Goal: Information Seeking & Learning: Get advice/opinions

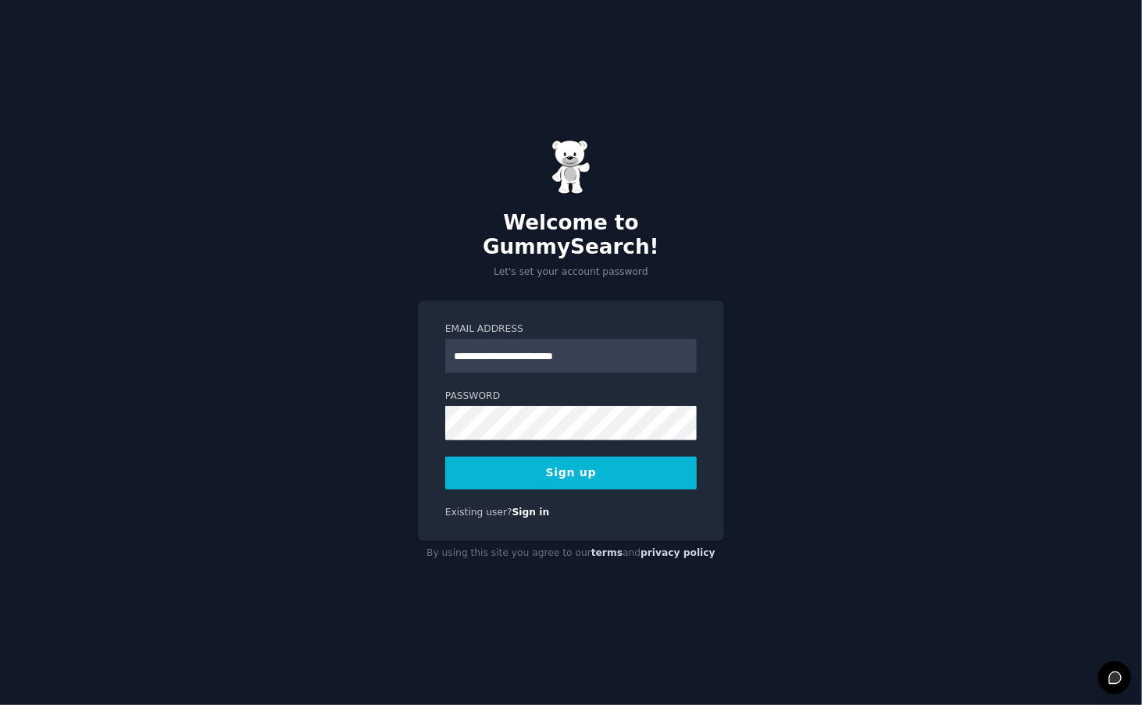
click at [441, 434] on div "**********" at bounding box center [571, 421] width 306 height 241
click at [575, 478] on div "**********" at bounding box center [571, 421] width 306 height 241
click at [574, 469] on button "Sign up" at bounding box center [571, 473] width 252 height 33
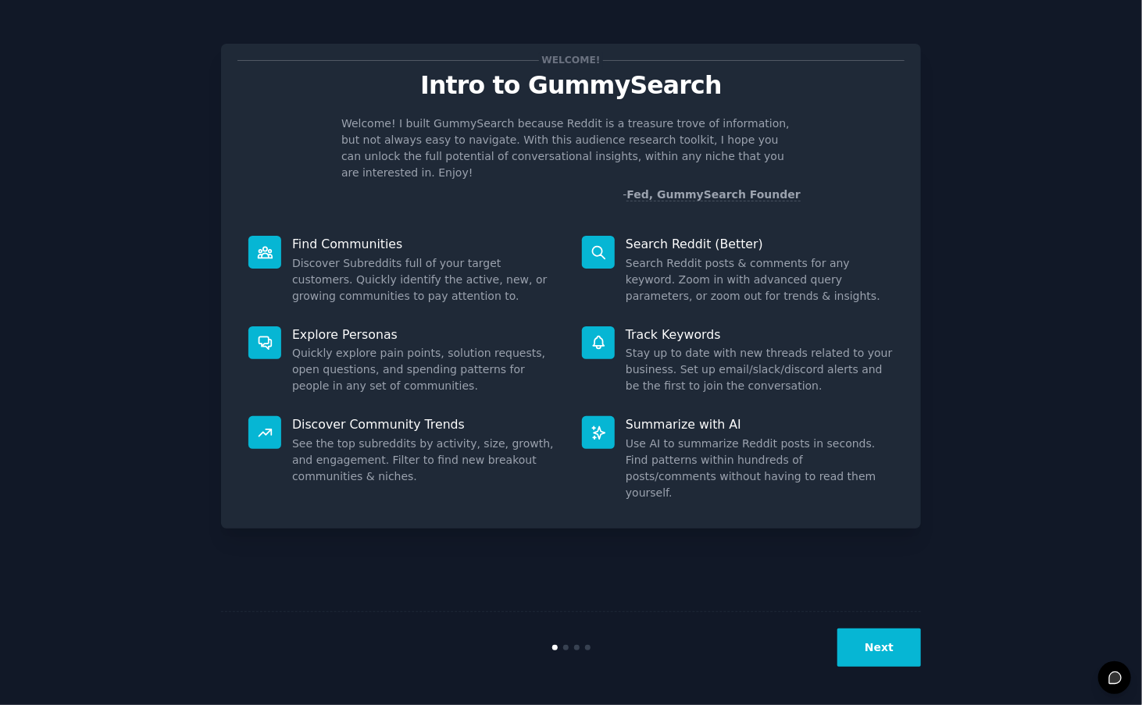
click at [875, 638] on button "Next" at bounding box center [879, 648] width 84 height 38
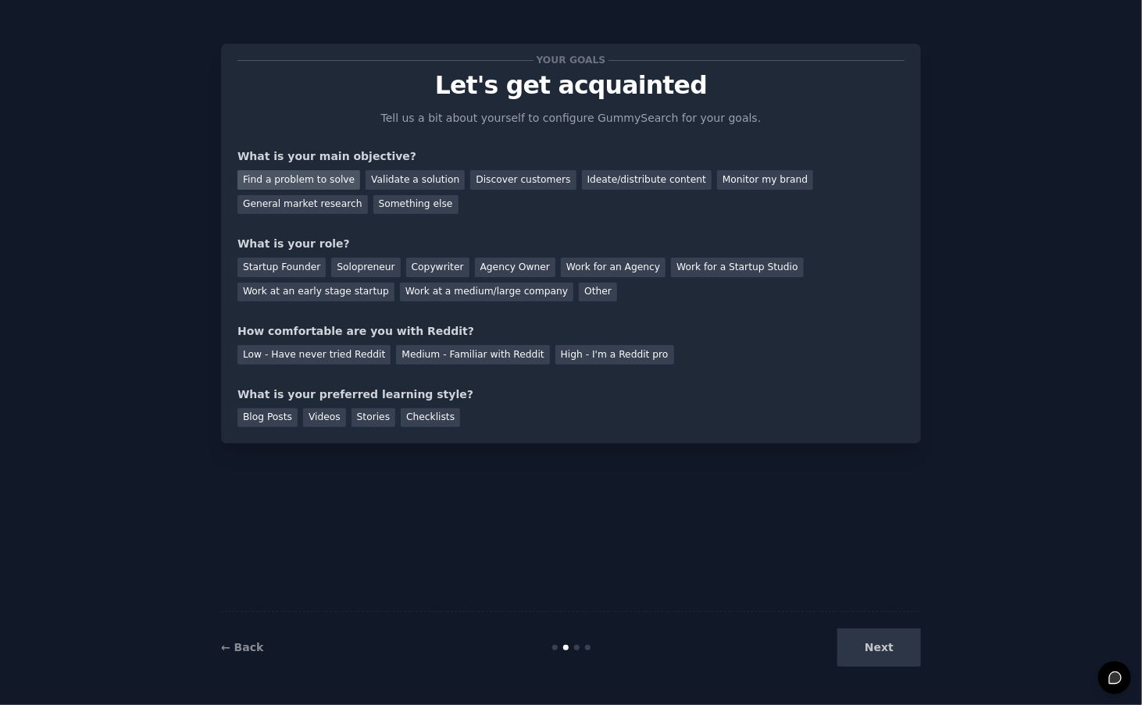
click at [322, 174] on div "Find a problem to solve" at bounding box center [298, 180] width 123 height 20
click at [373, 209] on div "Something else" at bounding box center [415, 205] width 85 height 20
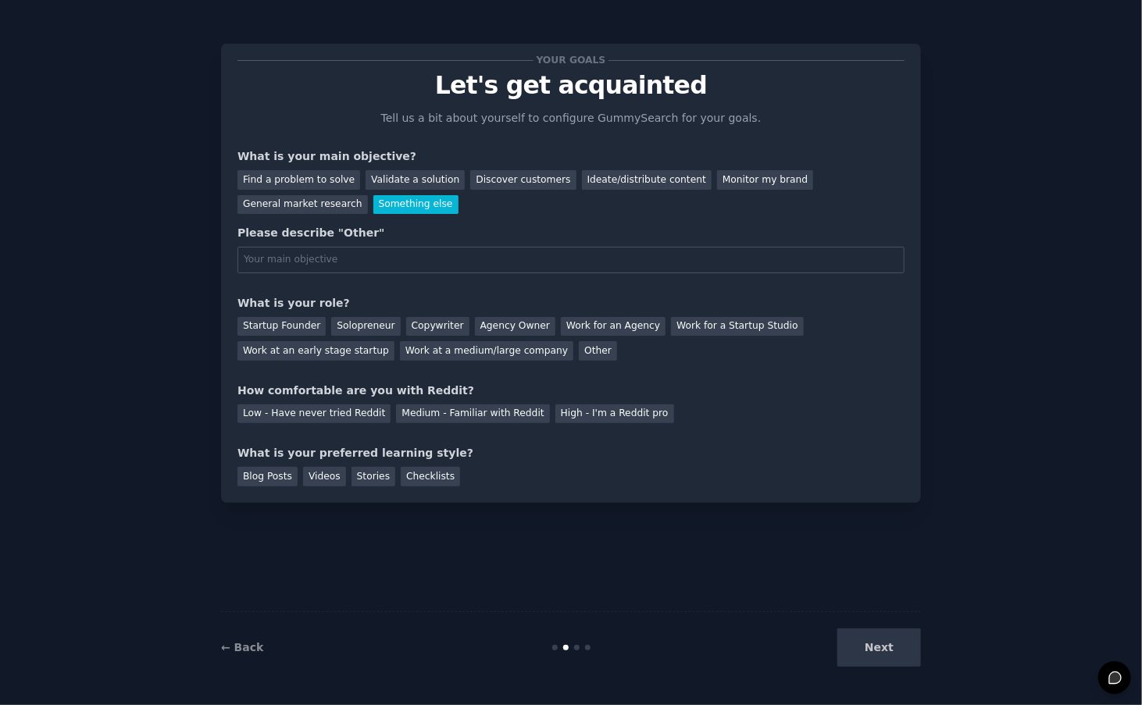
click at [275, 220] on div "Your goals Let's get acquainted Tell us a bit about yourself to configure Gummy…" at bounding box center [570, 273] width 667 height 427
click at [373, 209] on div "Something else" at bounding box center [415, 205] width 85 height 20
click at [477, 186] on div "Discover customers" at bounding box center [522, 180] width 105 height 20
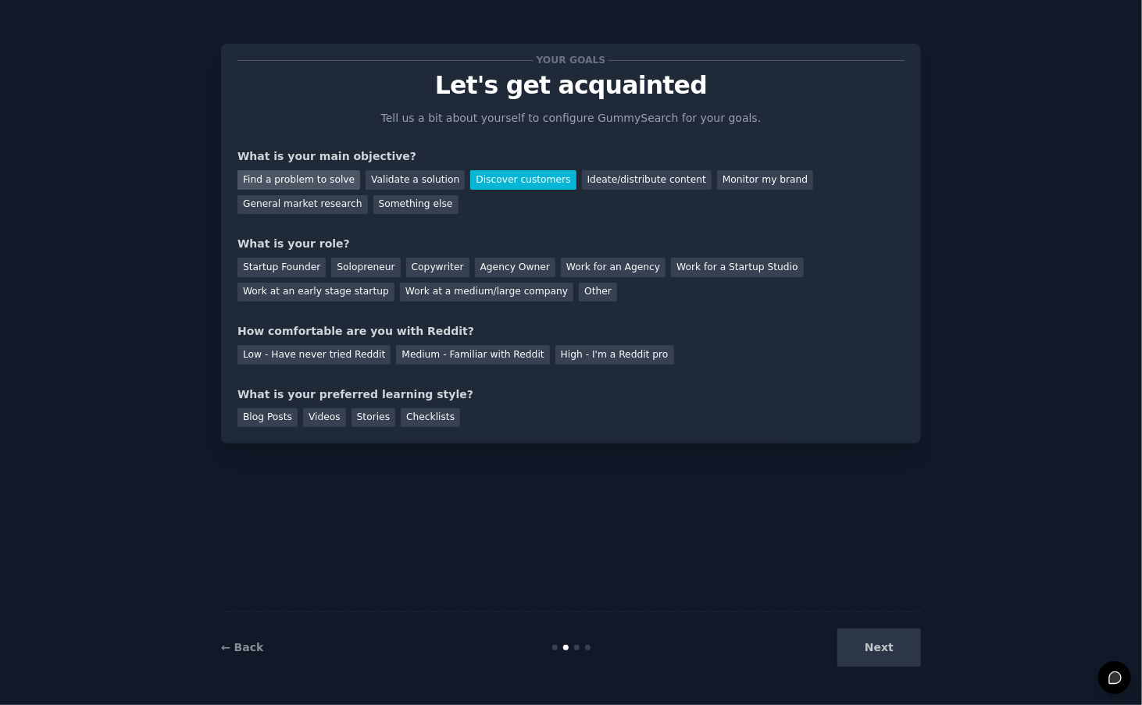
click at [280, 181] on div "Find a problem to solve" at bounding box center [298, 180] width 123 height 20
click at [280, 272] on div "Startup Founder" at bounding box center [281, 268] width 88 height 20
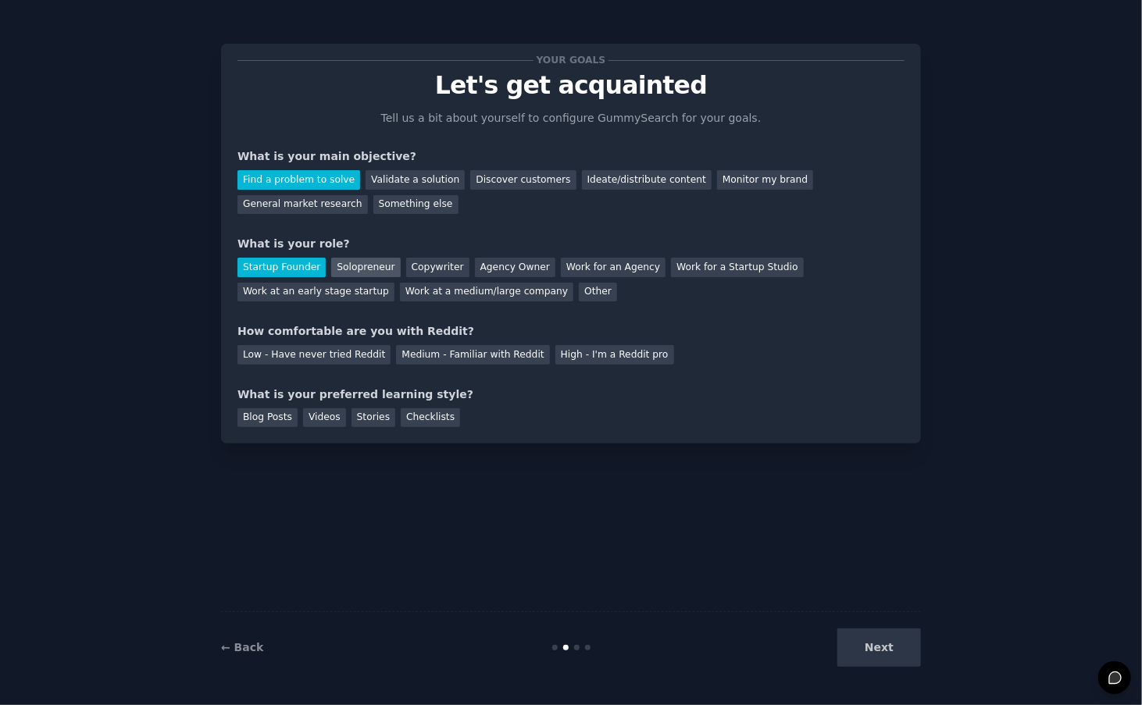
click at [366, 270] on div "Solopreneur" at bounding box center [365, 268] width 69 height 20
click at [272, 266] on div "Startup Founder" at bounding box center [281, 268] width 88 height 20
click at [470, 298] on div "Startup Founder Solopreneur Copywriter Agency Owner Work for an Agency Work for…" at bounding box center [570, 276] width 667 height 49
click at [369, 270] on div "Solopreneur" at bounding box center [365, 268] width 69 height 20
click at [337, 359] on div "Low - Have never tried Reddit" at bounding box center [313, 355] width 153 height 20
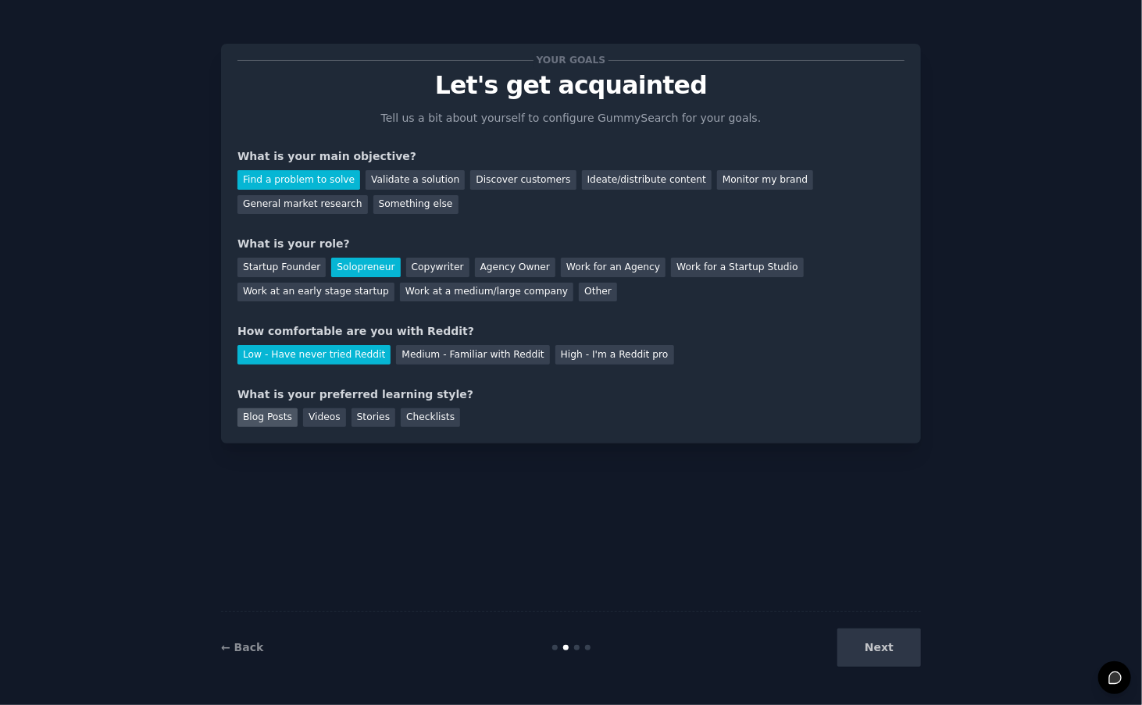
click at [262, 423] on div "Blog Posts" at bounding box center [267, 419] width 60 height 20
click at [891, 649] on button "Next" at bounding box center [879, 648] width 84 height 38
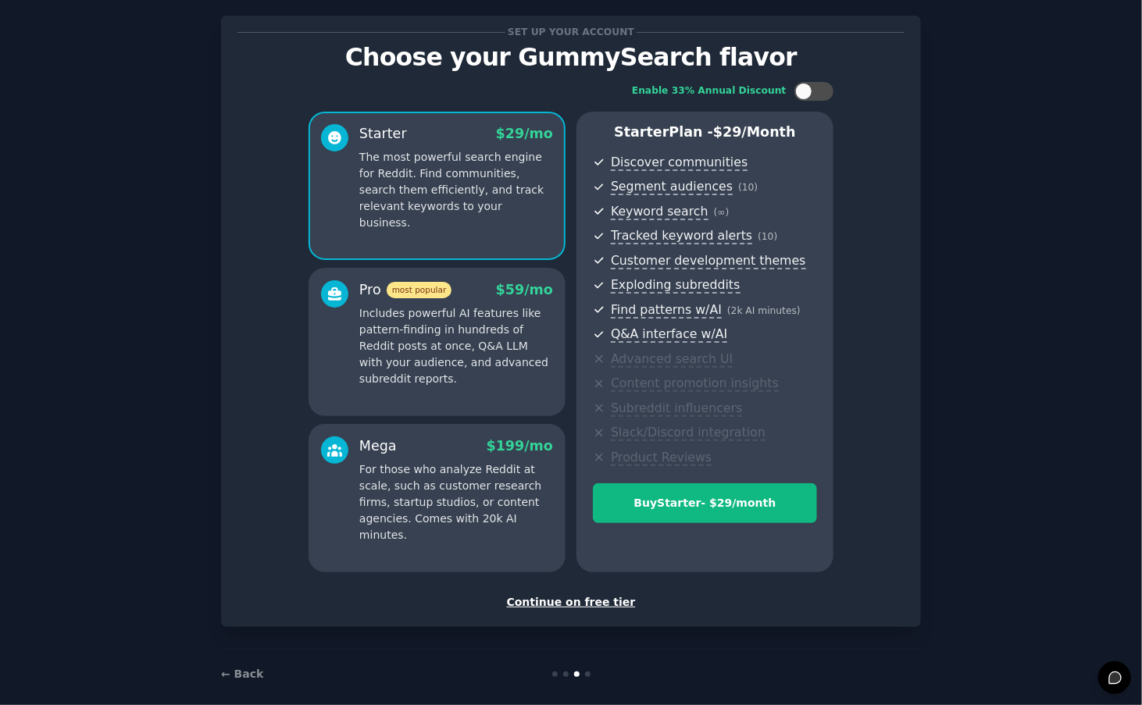
scroll to position [43, 0]
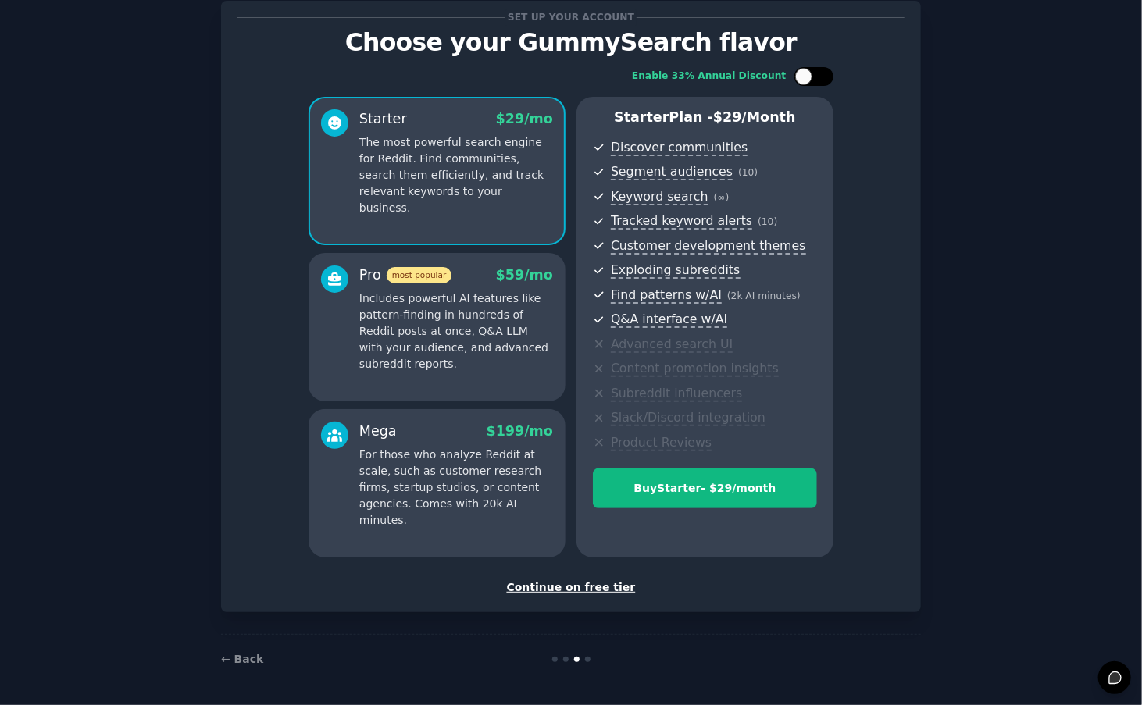
click at [821, 73] on div at bounding box center [822, 77] width 8 height 8
click at [809, 77] on div at bounding box center [813, 76] width 39 height 19
click at [829, 74] on div at bounding box center [813, 76] width 39 height 19
checkbox input "true"
click at [591, 590] on div "Continue on free tier" at bounding box center [570, 588] width 667 height 16
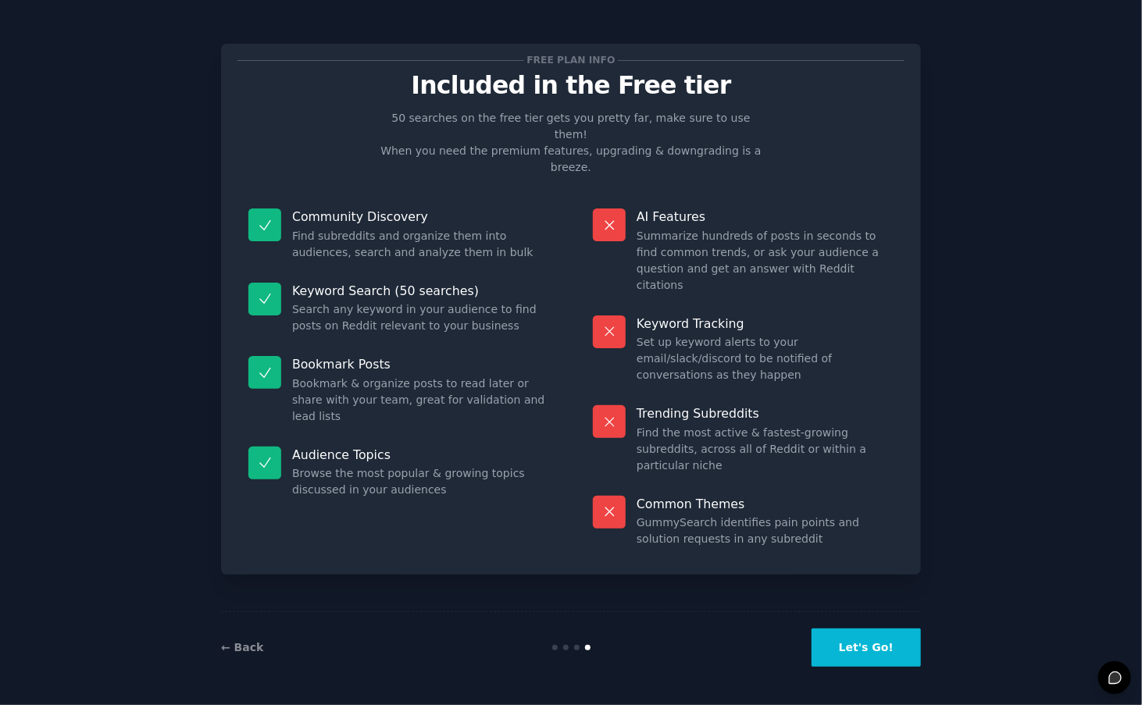
click at [865, 661] on button "Let's Go!" at bounding box center [866, 648] width 109 height 38
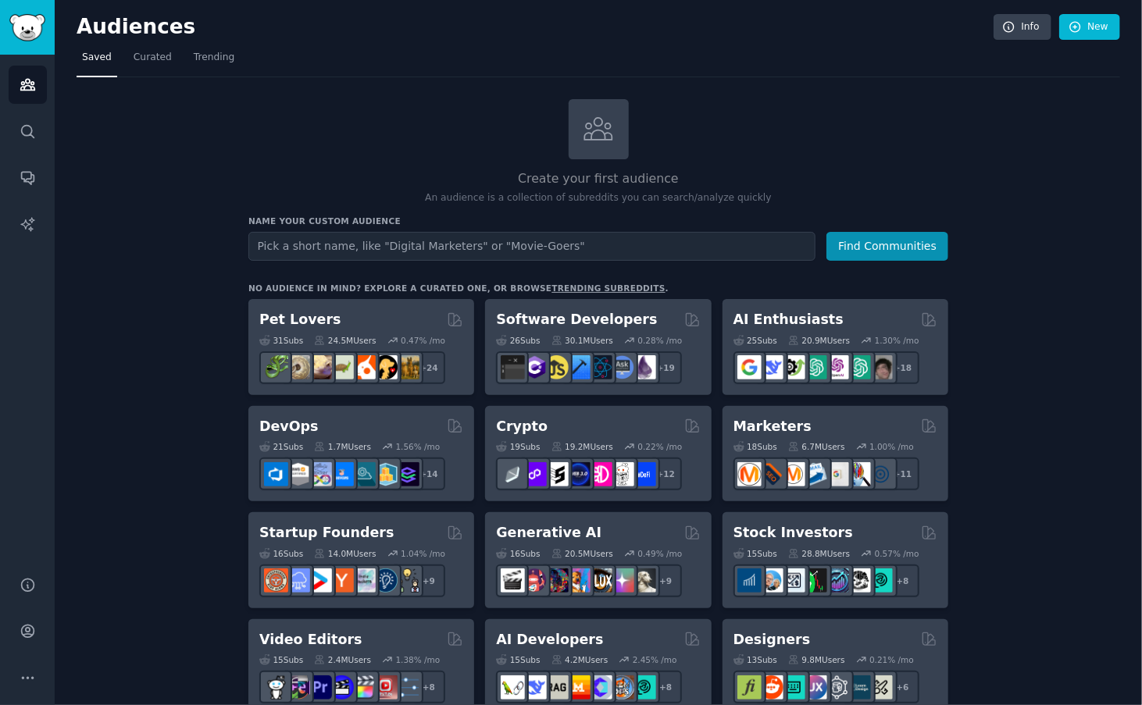
click at [409, 238] on input "text" at bounding box center [531, 246] width 567 height 29
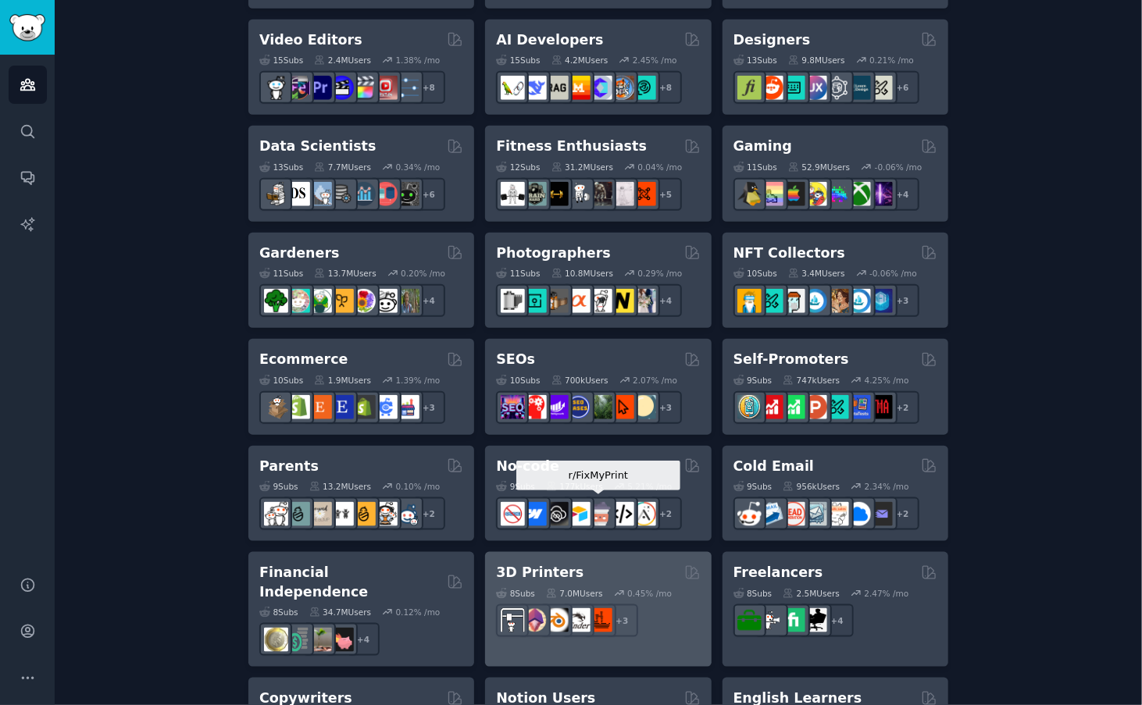
scroll to position [391, 0]
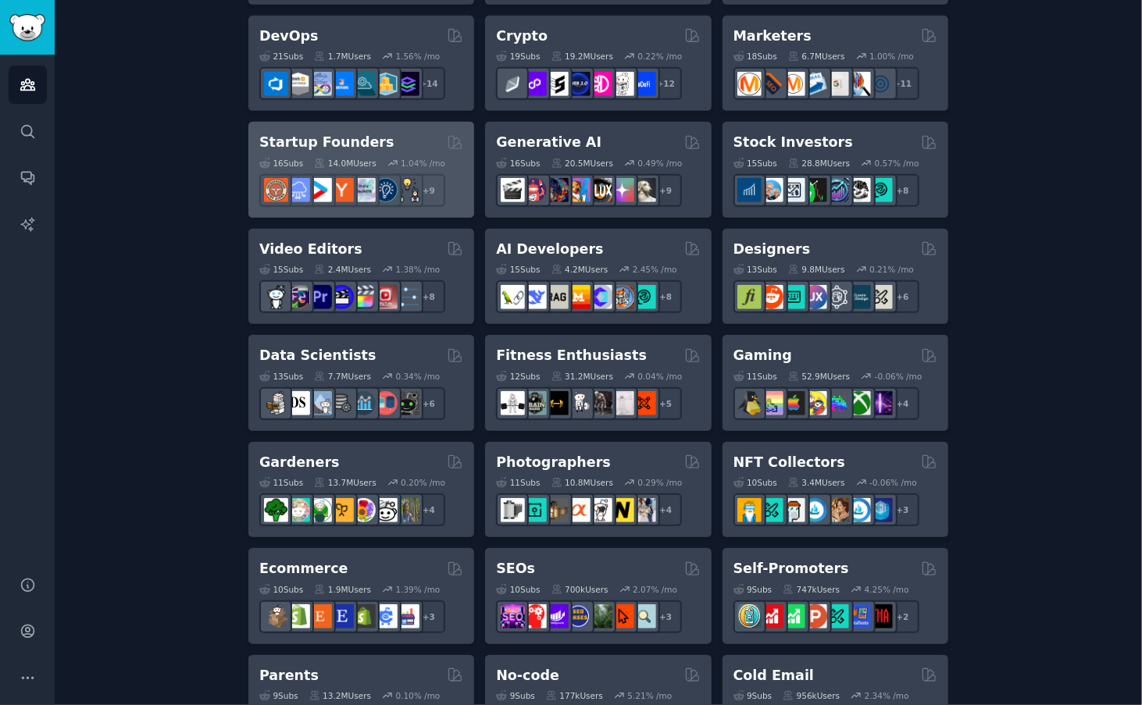
click at [359, 152] on div "16 Sub s 14.0M Users 1.04 % /mo r/indiehackers + 9" at bounding box center [361, 179] width 204 height 55
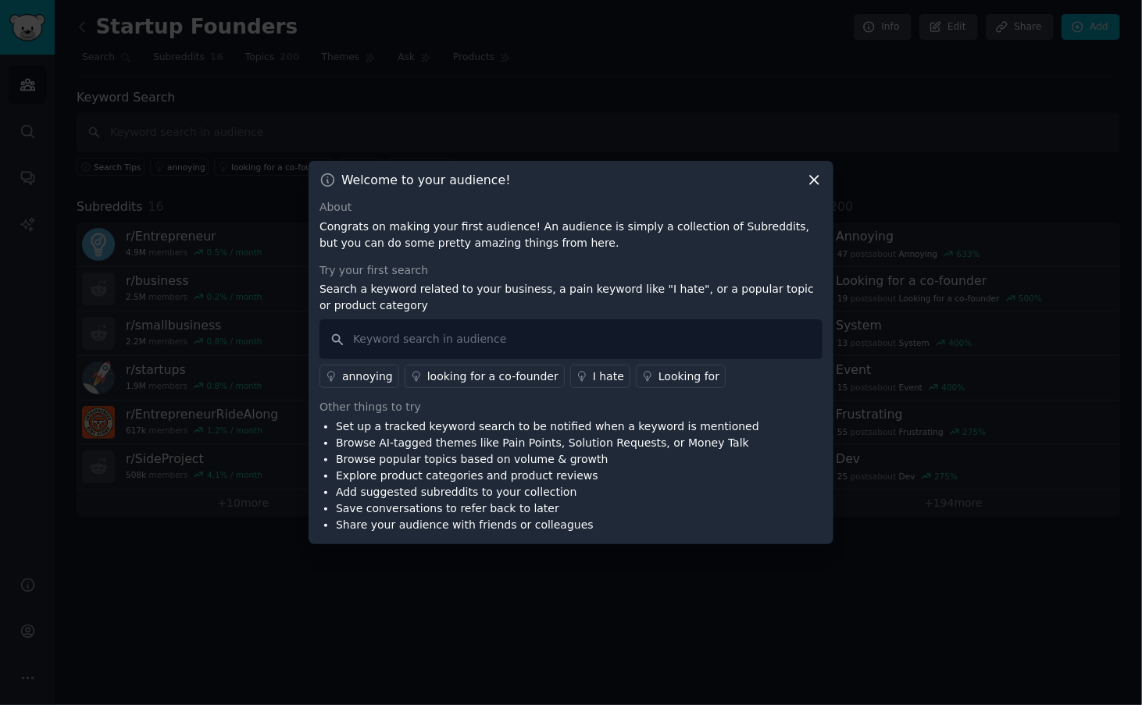
click at [815, 180] on icon at bounding box center [814, 181] width 9 height 9
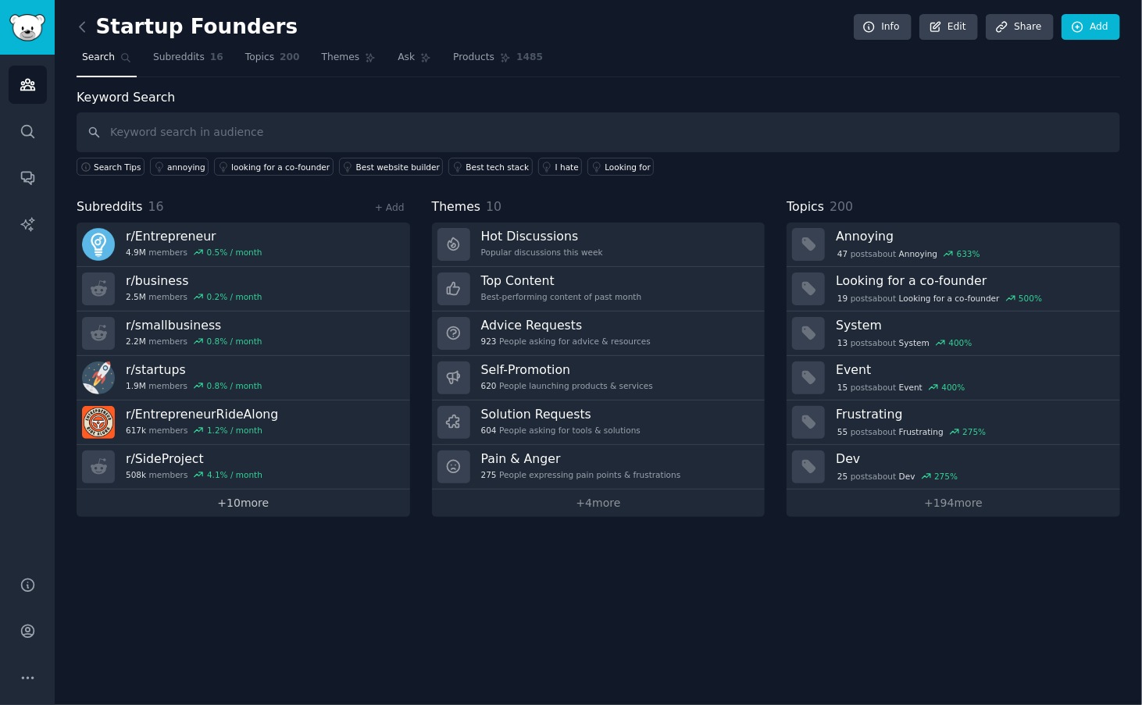
click at [262, 509] on link "+ 10 more" at bounding box center [244, 503] width 334 height 27
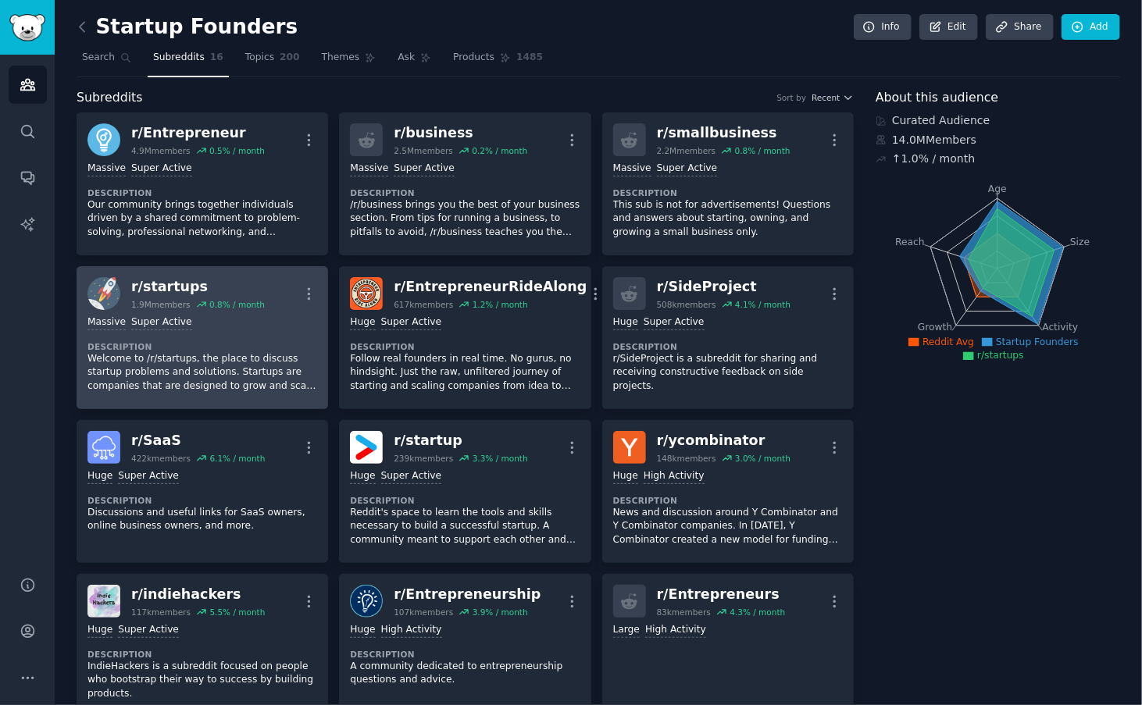
click at [258, 327] on div "Massive Super Active" at bounding box center [202, 323] width 230 height 15
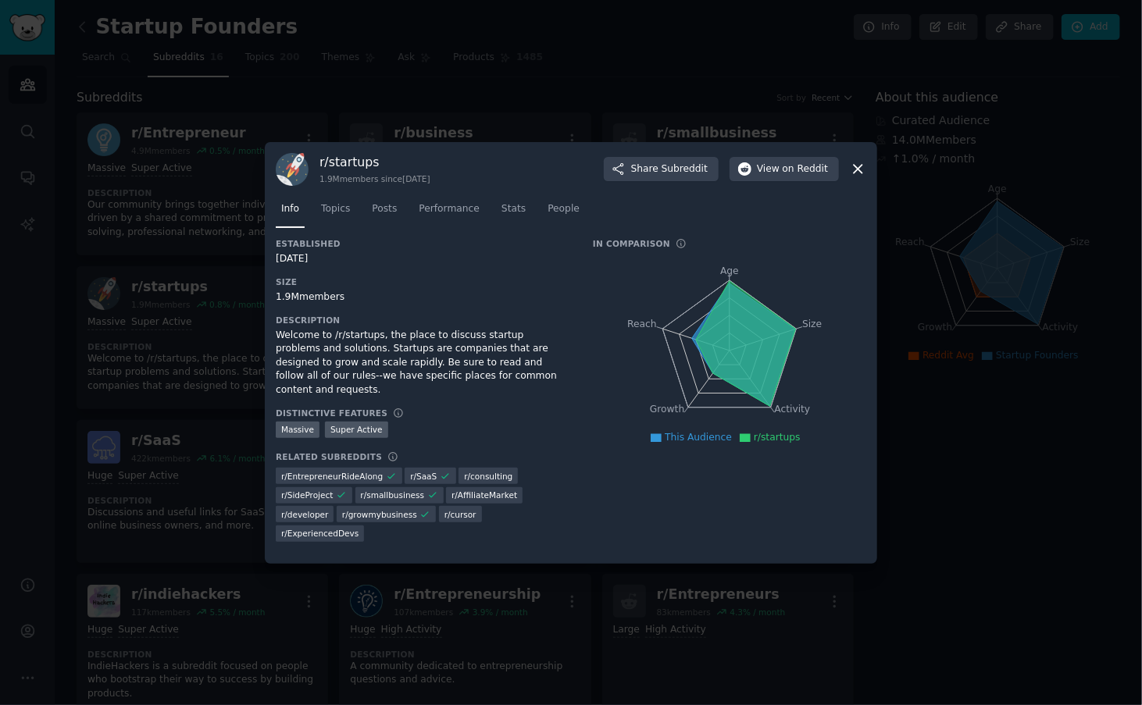
click at [858, 170] on icon at bounding box center [858, 169] width 9 height 9
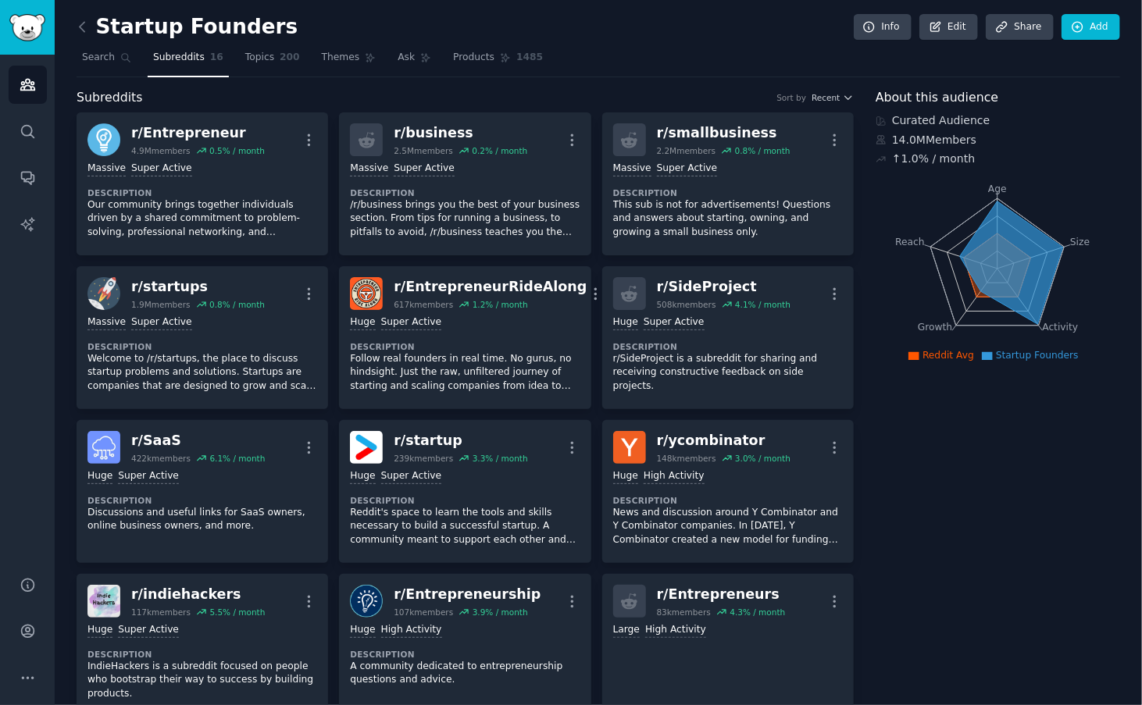
click at [333, 133] on div "r/ Entrepreneur 4.9M members 0.5 % / month More Massive Super Active Descriptio…" at bounding box center [465, 568] width 777 height 912
click at [934, 119] on div "Curated Audience" at bounding box center [998, 120] width 245 height 16
click at [1023, 129] on div "Curated Audience 14.0M Members ↑ 1.0 % / month" at bounding box center [998, 139] width 245 height 55
click at [917, 120] on div "Curated Audience" at bounding box center [998, 120] width 245 height 16
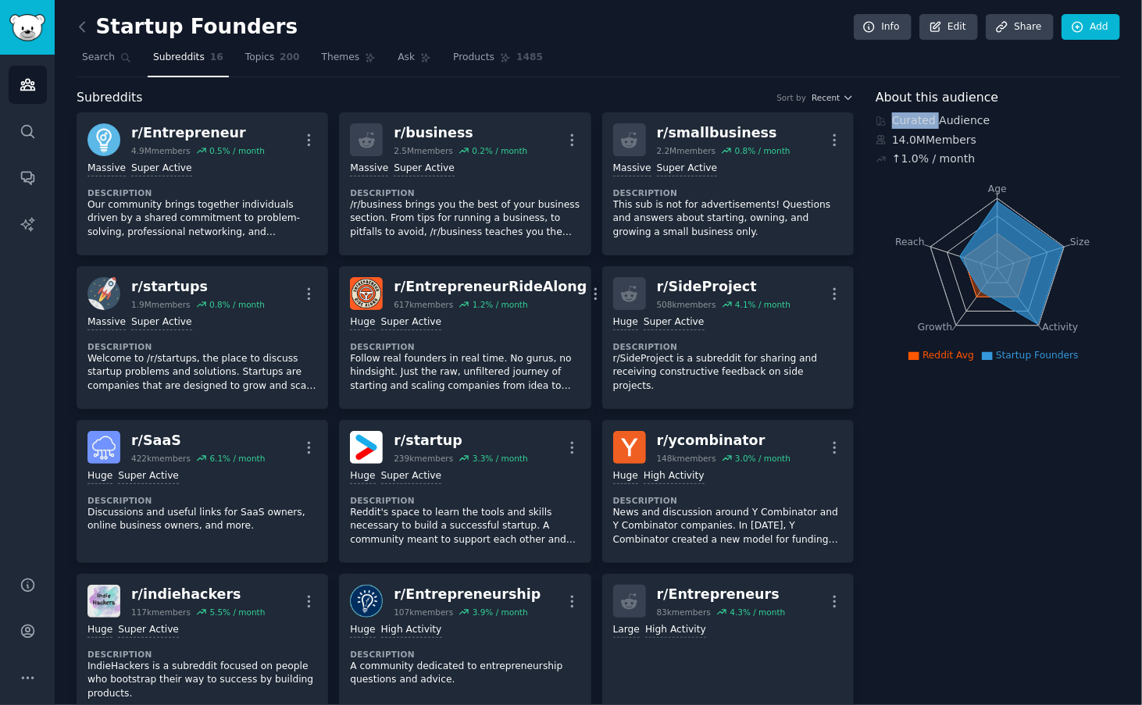
click at [917, 120] on div "Curated Audience" at bounding box center [998, 120] width 245 height 16
click at [1006, 121] on div "Curated Audience" at bounding box center [998, 120] width 245 height 16
click at [933, 133] on div "14.0M Members" at bounding box center [998, 140] width 245 height 16
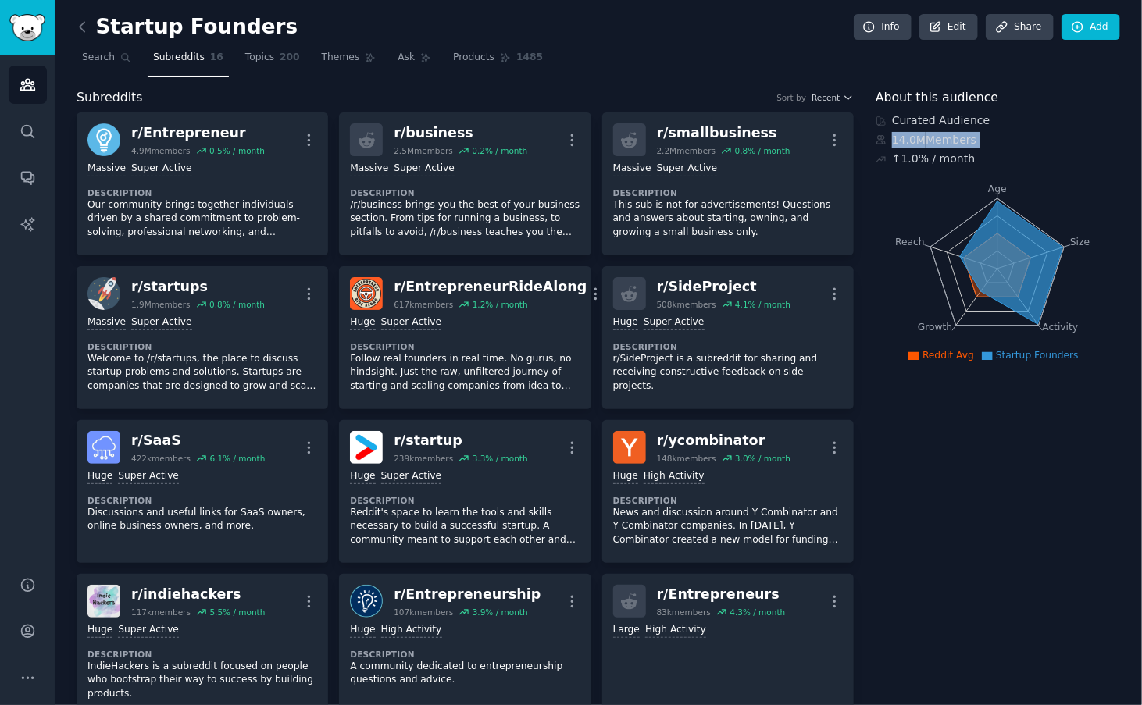
click at [933, 133] on div "14.0M Members" at bounding box center [998, 140] width 245 height 16
click at [926, 159] on div "↑ 1.0 % / month" at bounding box center [933, 159] width 83 height 16
click at [984, 148] on div "Curated Audience 14.0M Members ↑ 1.0 % / month" at bounding box center [998, 139] width 245 height 55
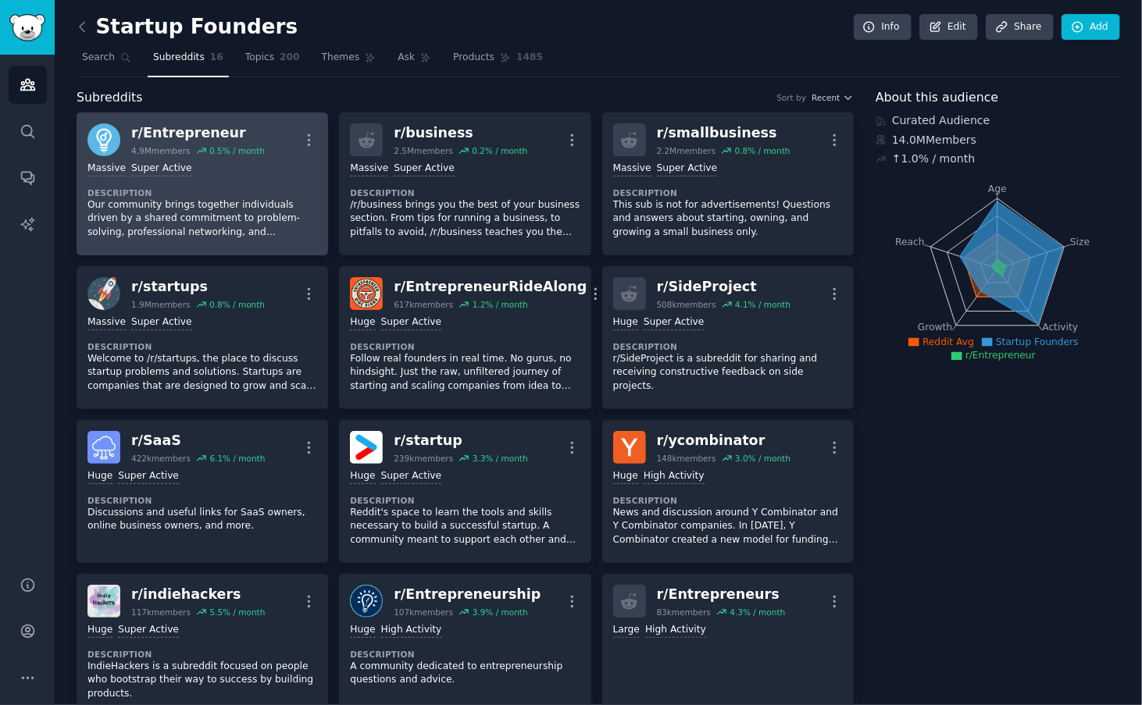
click at [205, 219] on p "Our community brings together individuals driven by a shared commitment to prob…" at bounding box center [202, 218] width 230 height 41
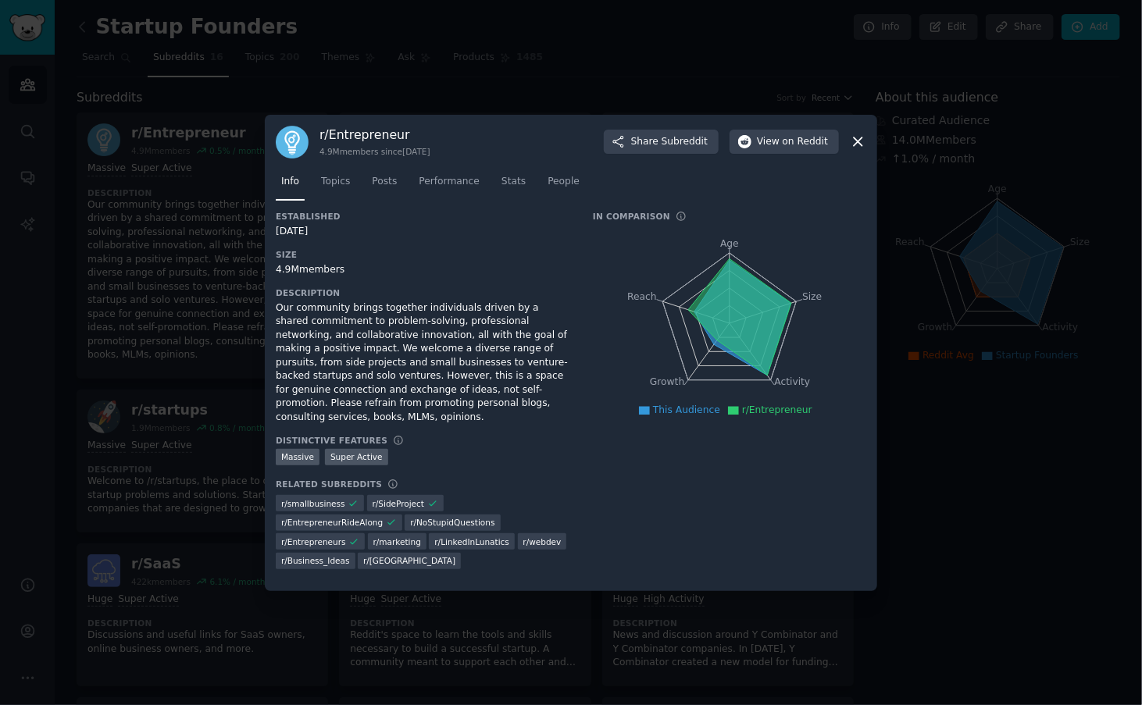
click at [862, 150] on icon at bounding box center [858, 142] width 16 height 16
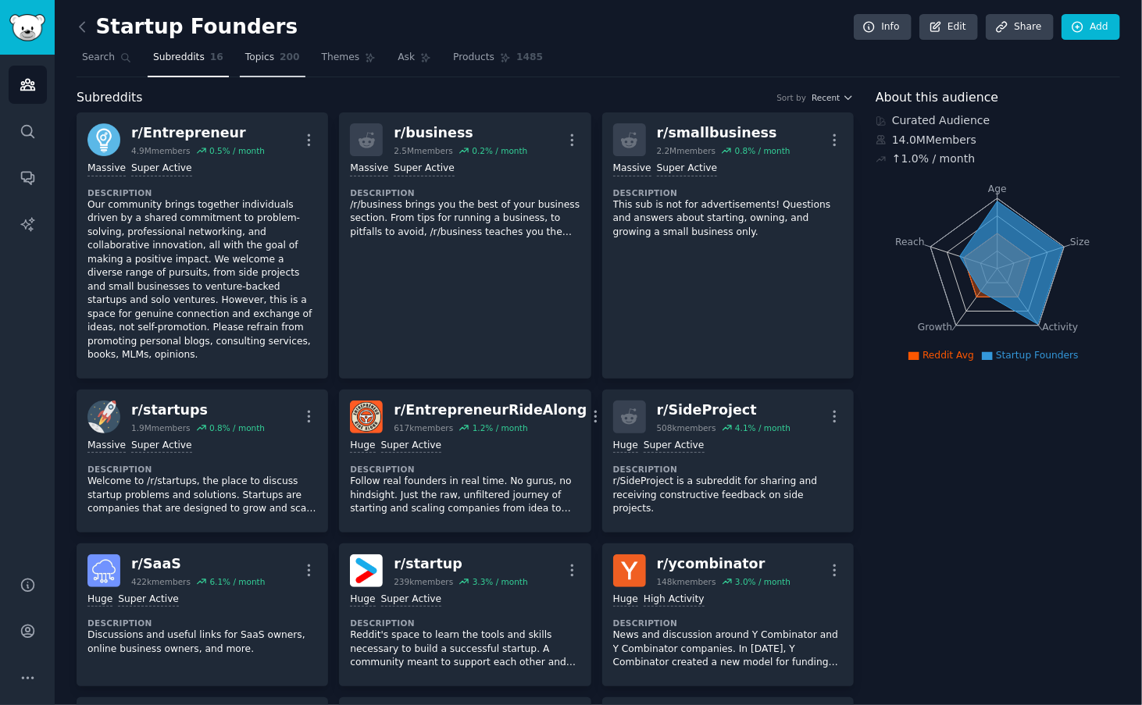
click at [262, 67] on link "Topics 200" at bounding box center [273, 61] width 66 height 32
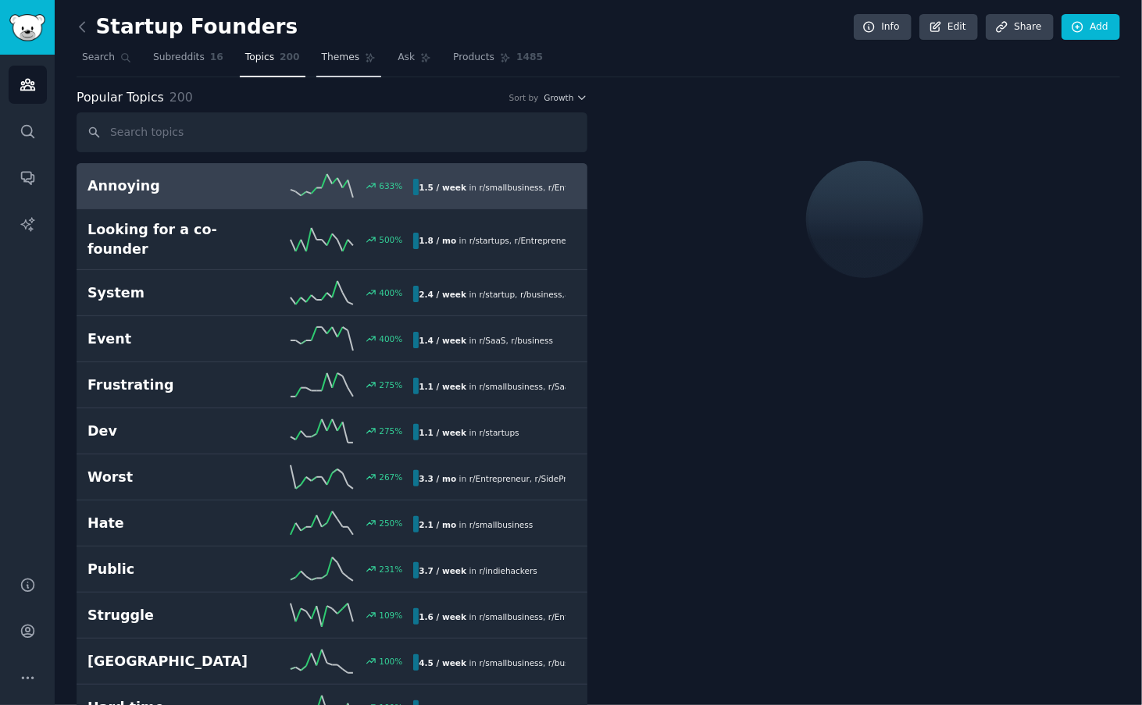
click at [365, 60] on icon at bounding box center [370, 57] width 11 height 11
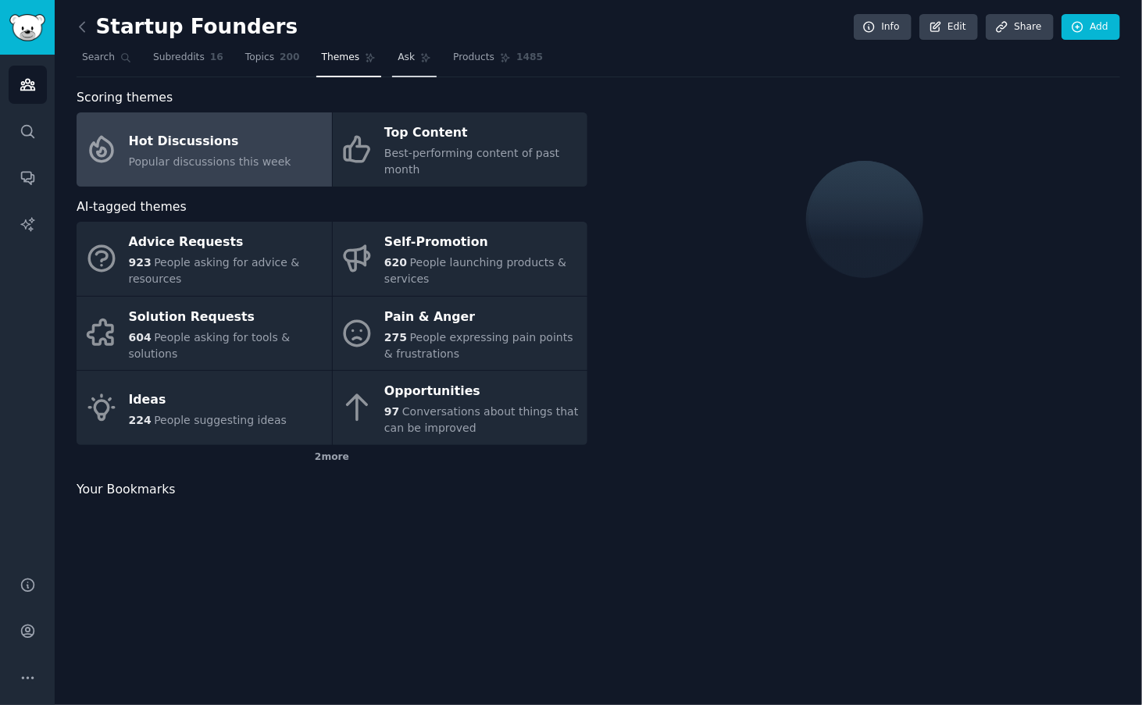
click at [398, 63] on span "Ask" at bounding box center [406, 58] width 17 height 14
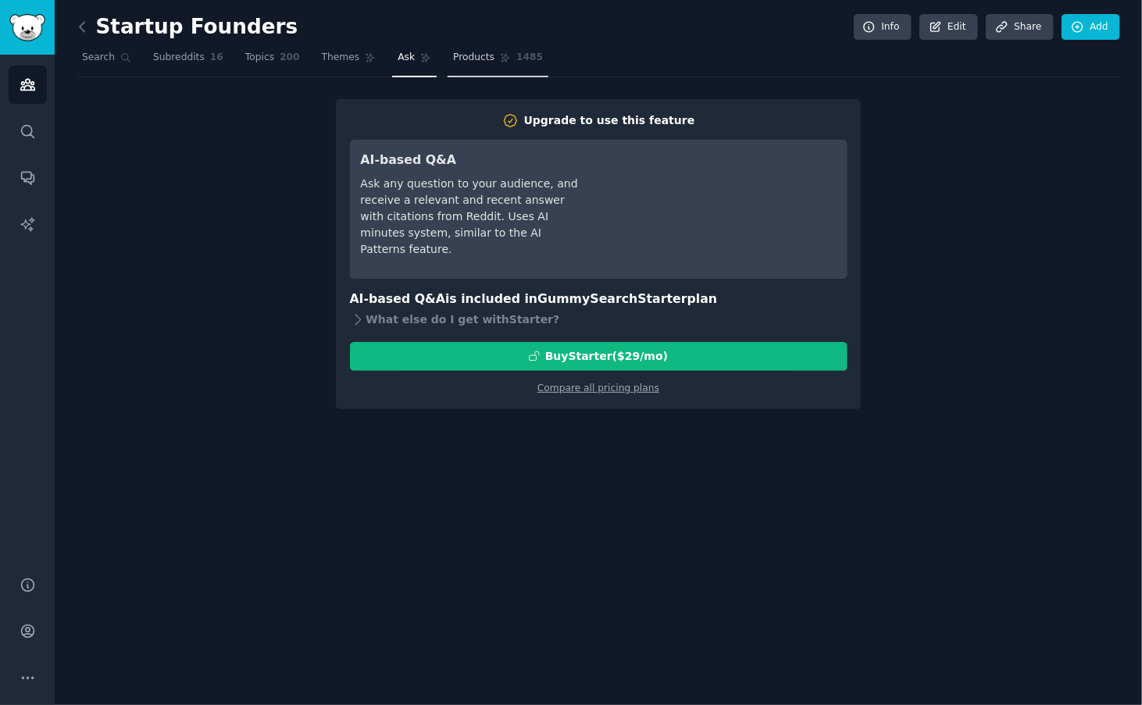
click at [448, 66] on link "Products 1485" at bounding box center [498, 61] width 101 height 32
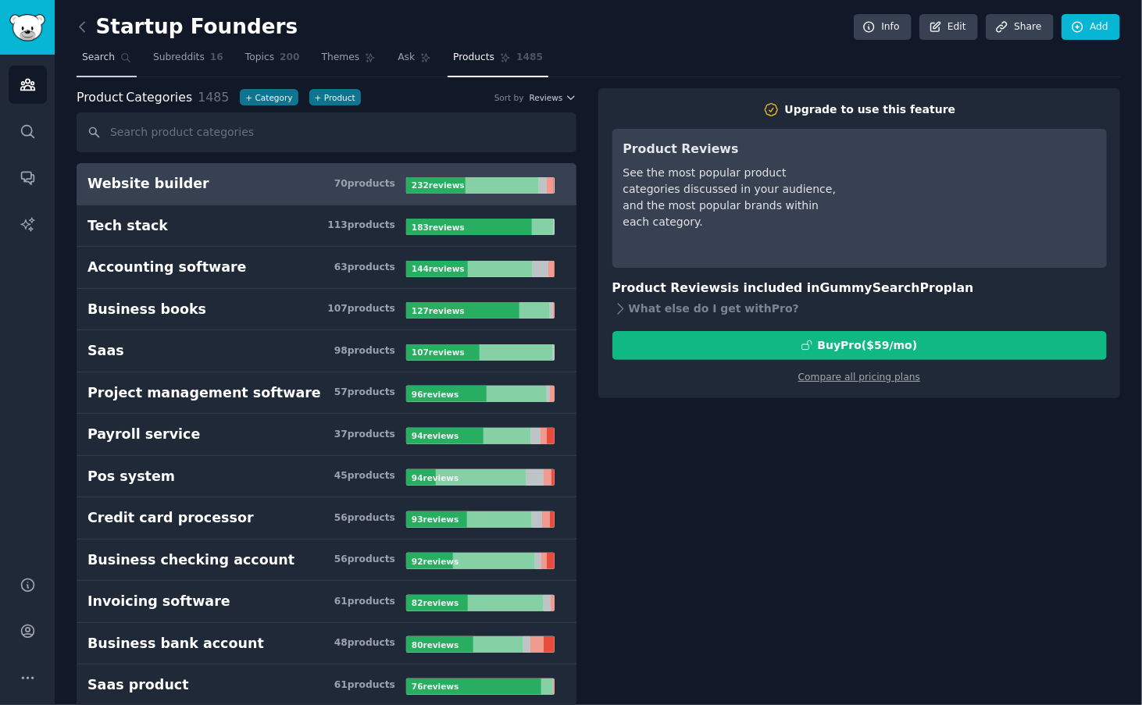
click at [88, 54] on span "Search" at bounding box center [98, 58] width 33 height 14
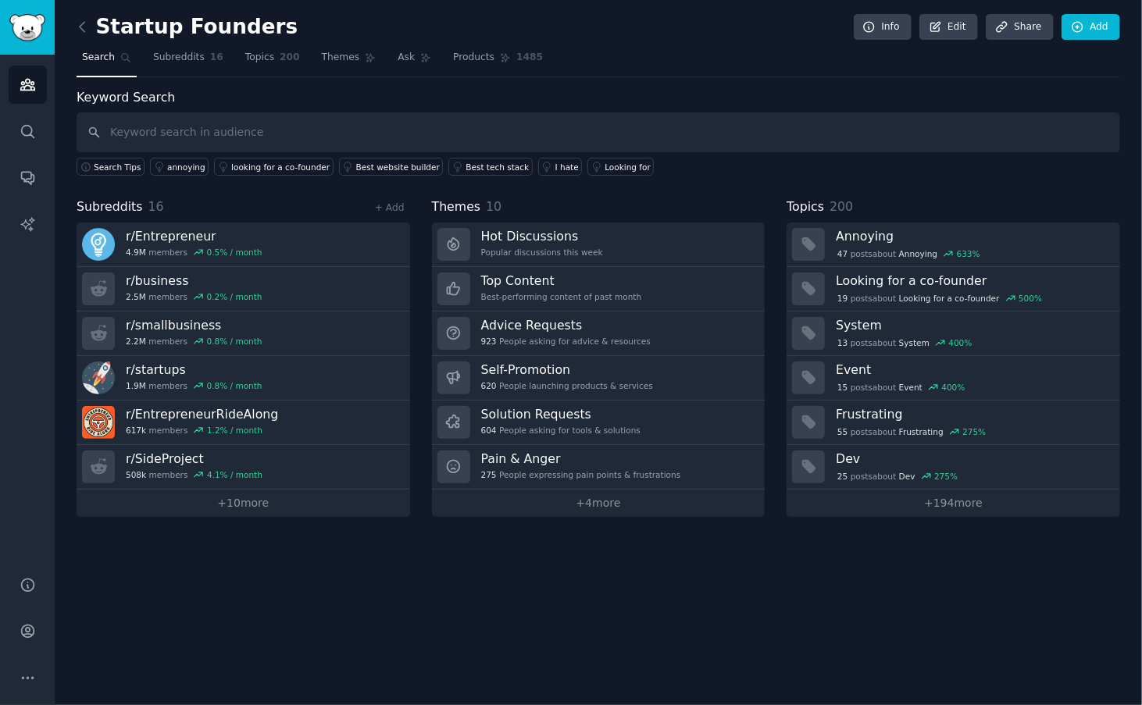
click at [242, 140] on input "text" at bounding box center [599, 132] width 1044 height 40
type input "o"
type input "how can I find the people who has an software idea and willing to pay for it?"
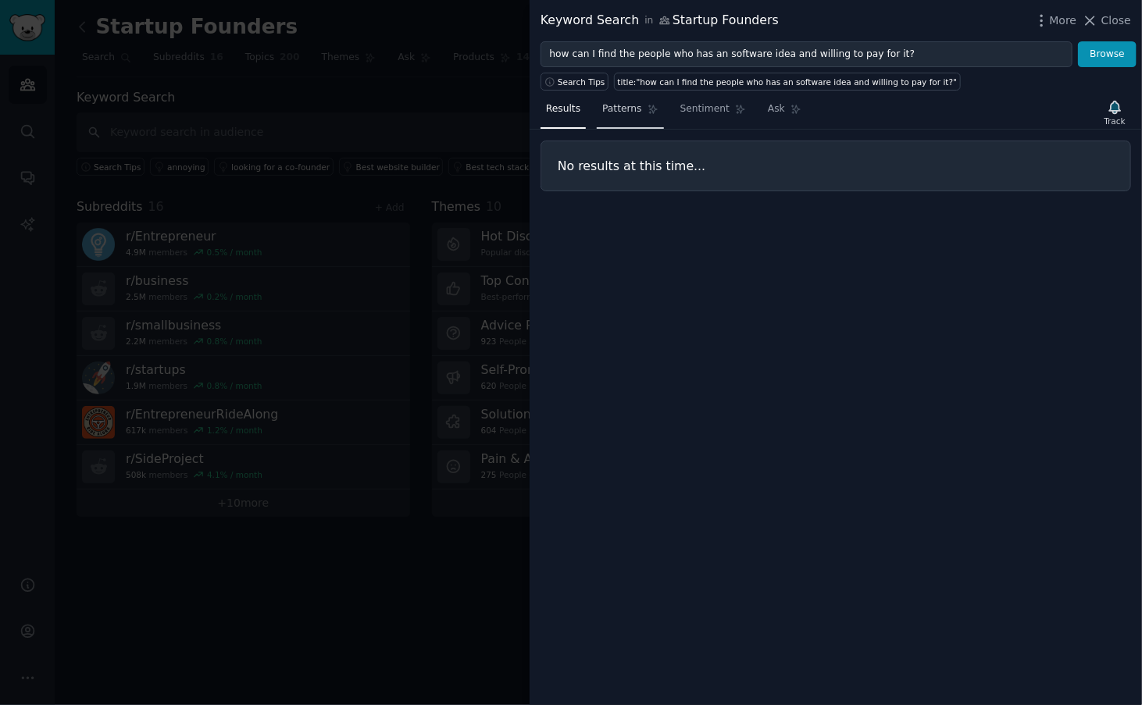
click at [638, 113] on link "Patterns" at bounding box center [630, 113] width 66 height 32
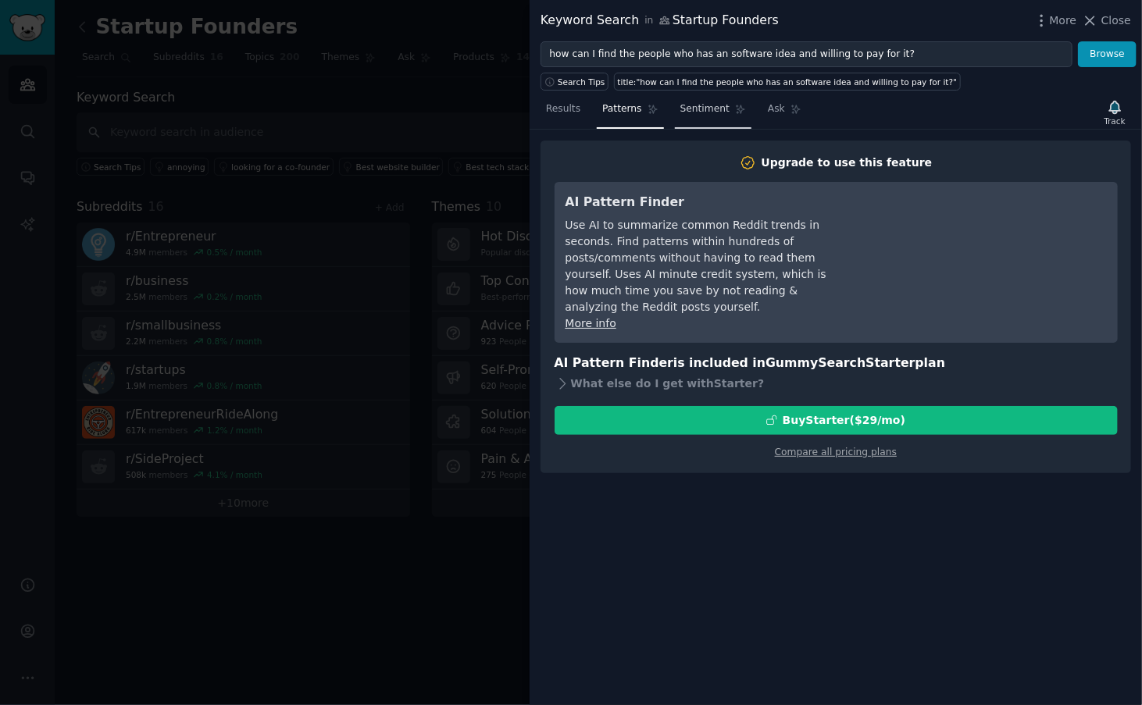
click at [680, 112] on span "Sentiment" at bounding box center [704, 109] width 49 height 14
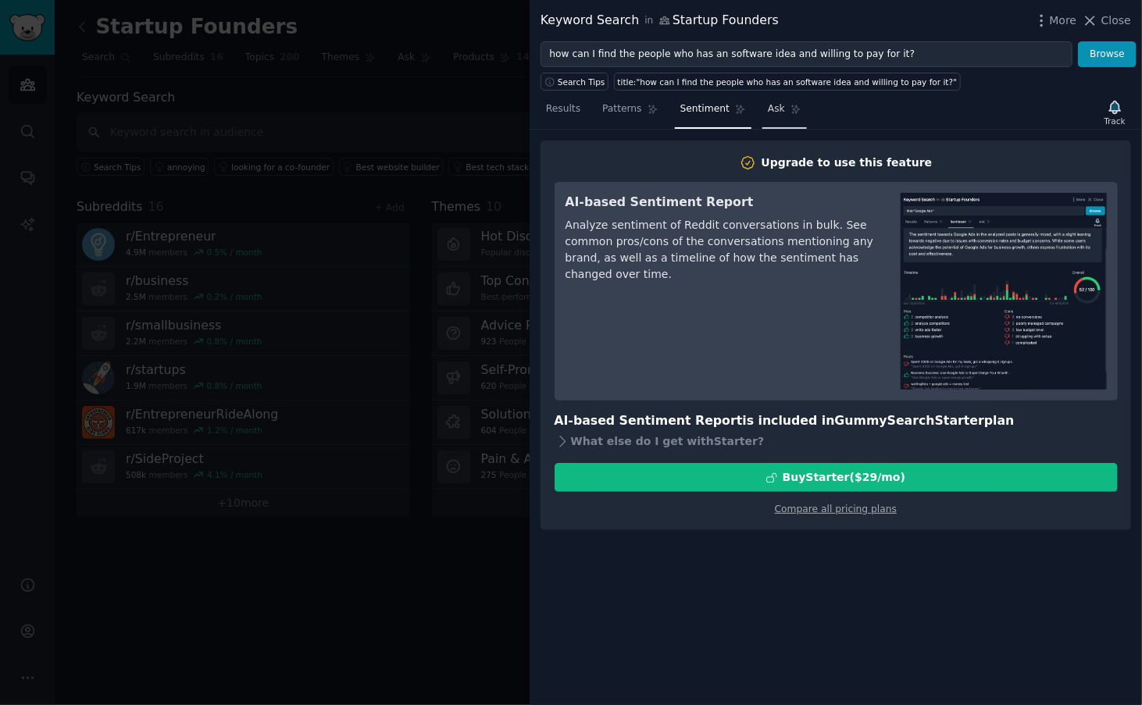
click at [762, 110] on link "Ask" at bounding box center [784, 113] width 45 height 32
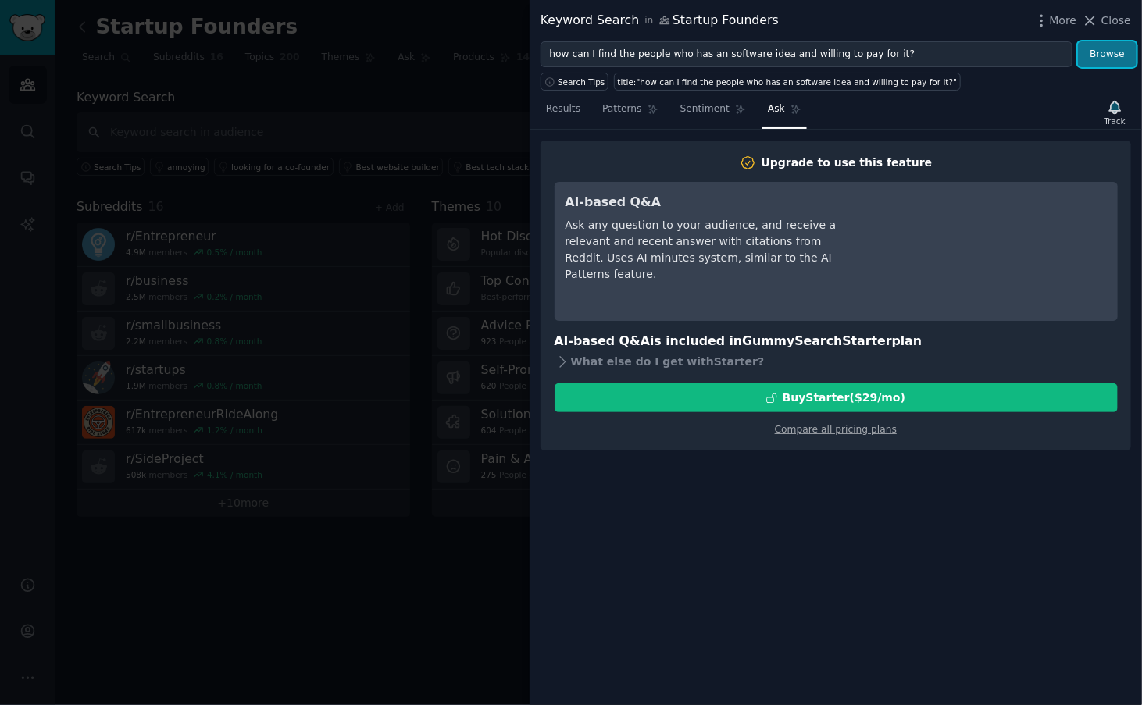
click at [1122, 64] on button "Browse" at bounding box center [1107, 54] width 59 height 27
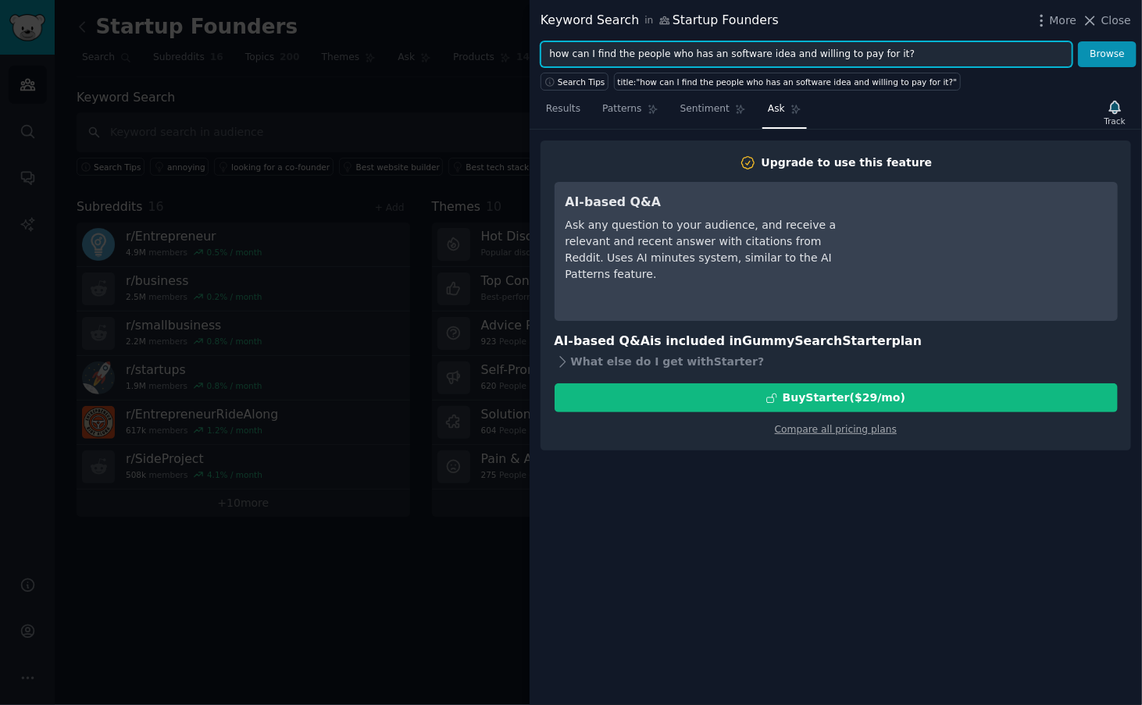
click at [944, 57] on input "how can I find the people who has an software idea and willing to pay for it?" at bounding box center [807, 54] width 532 height 27
